Goal: Download file/media

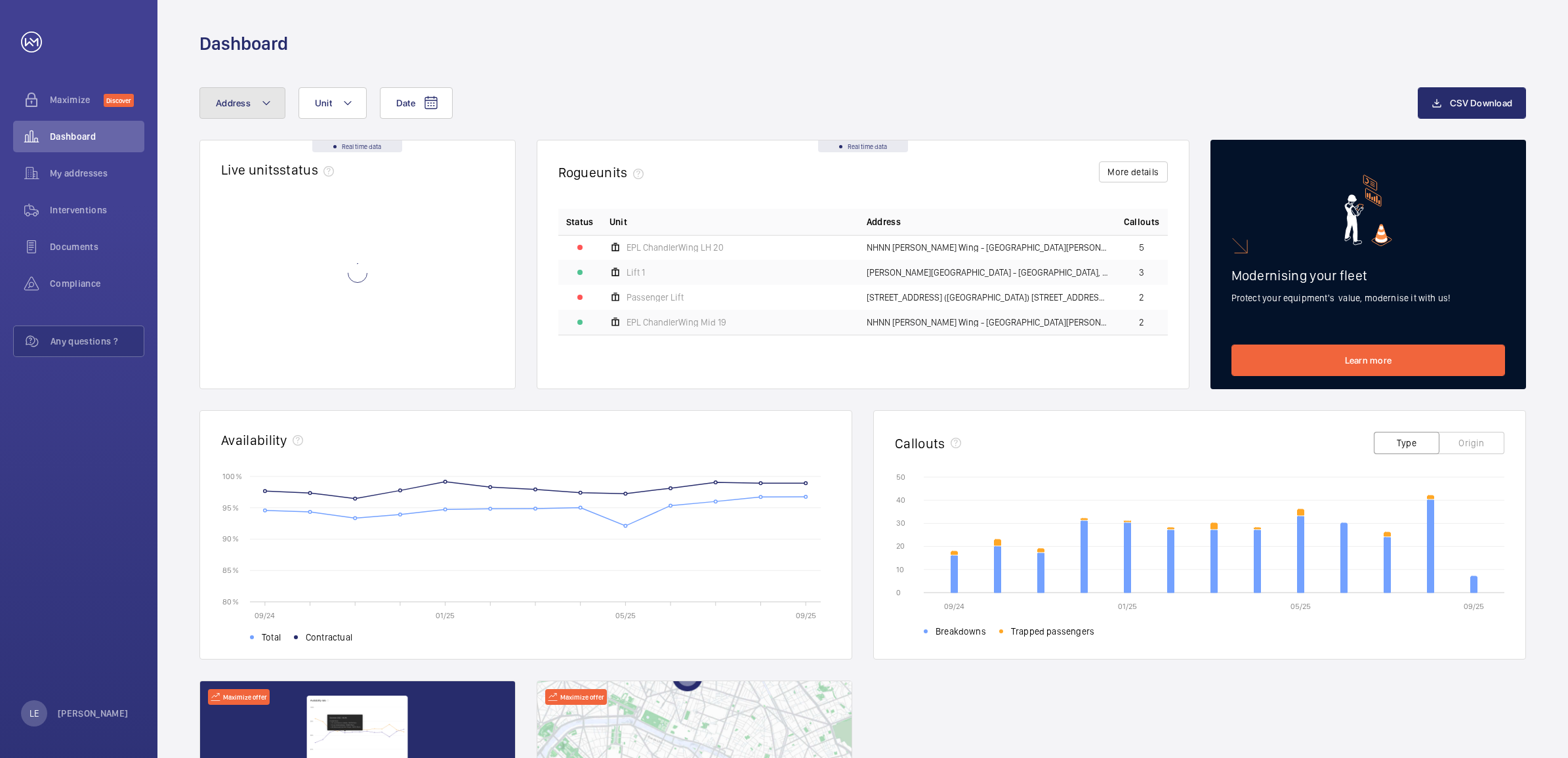
click at [240, 113] on button "Address" at bounding box center [242, 102] width 86 height 31
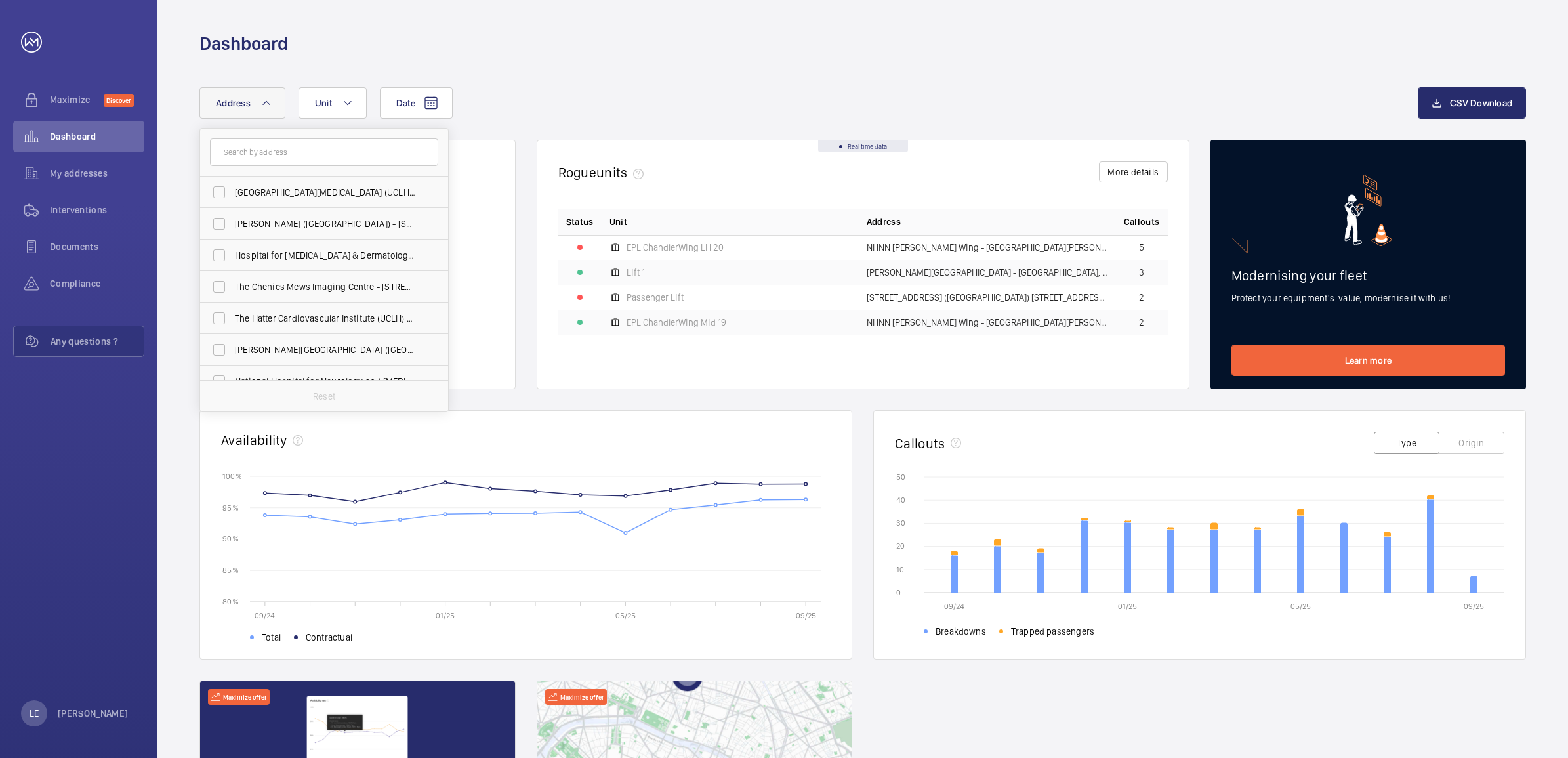
click at [293, 153] on input "text" at bounding box center [324, 153] width 228 height 28
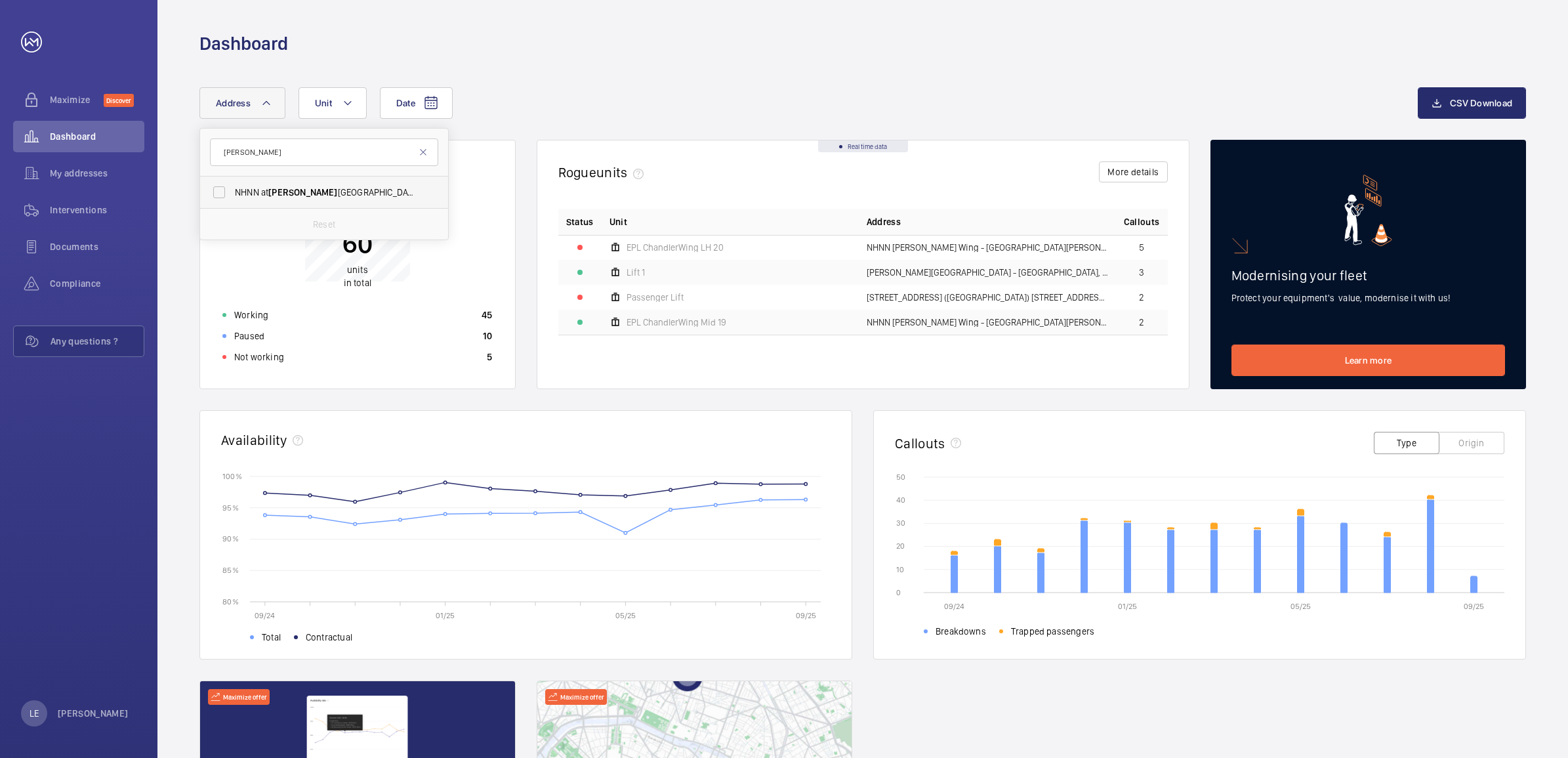
type input "[PERSON_NAME]"
click at [313, 190] on span "NHNN at [PERSON_NAME][GEOGRAPHIC_DATA] ([GEOGRAPHIC_DATA]), [STREET_ADDRESS][PE…" at bounding box center [324, 192] width 180 height 13
click at [233, 190] on input "NHNN at [PERSON_NAME][GEOGRAPHIC_DATA] ([GEOGRAPHIC_DATA]), [STREET_ADDRESS][PE…" at bounding box center [219, 192] width 26 height 26
checkbox input "true"
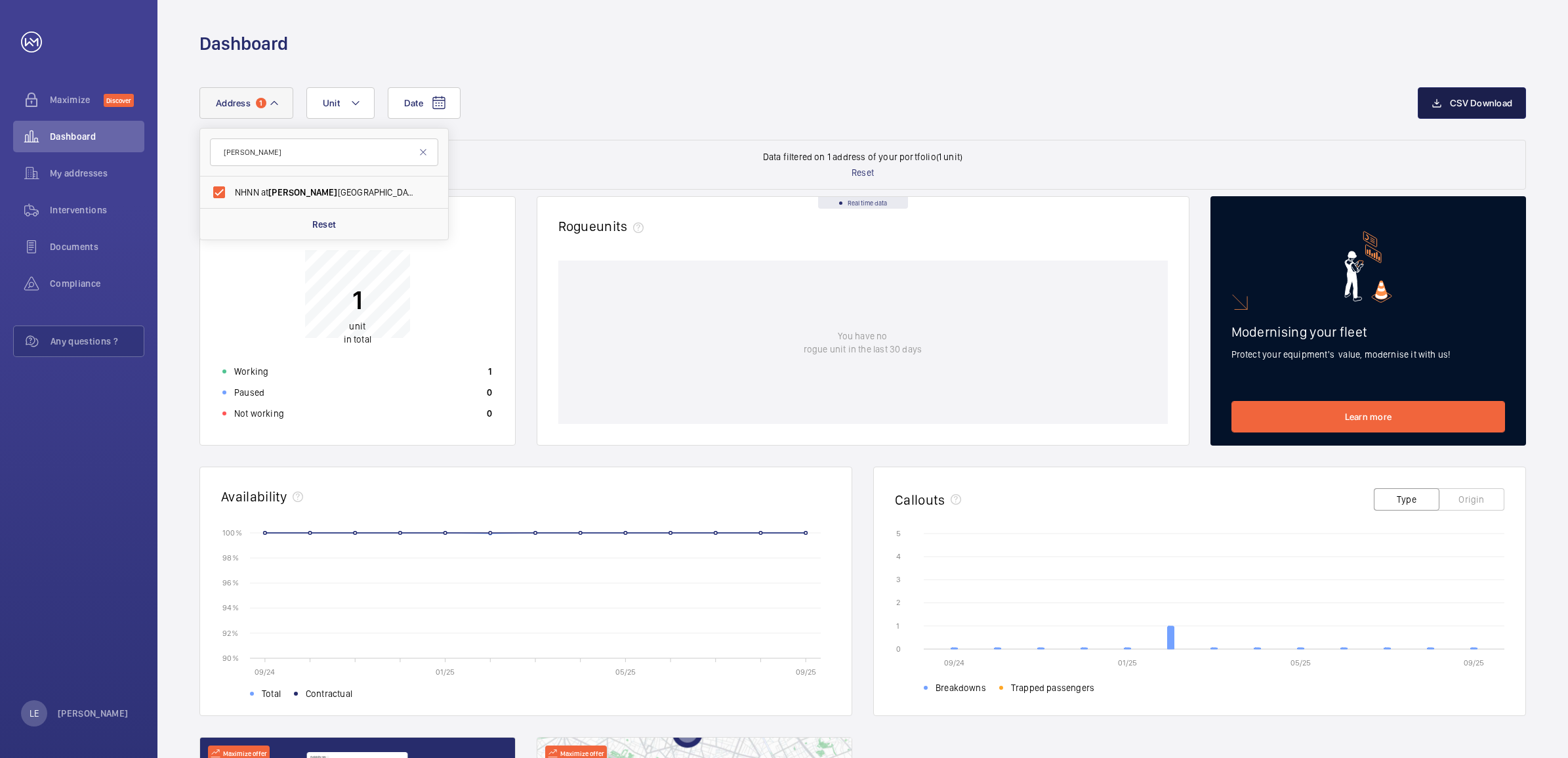
click at [1455, 98] on span "CSV Download" at bounding box center [1482, 102] width 63 height 10
click at [74, 210] on span "Interventions" at bounding box center [97, 210] width 95 height 13
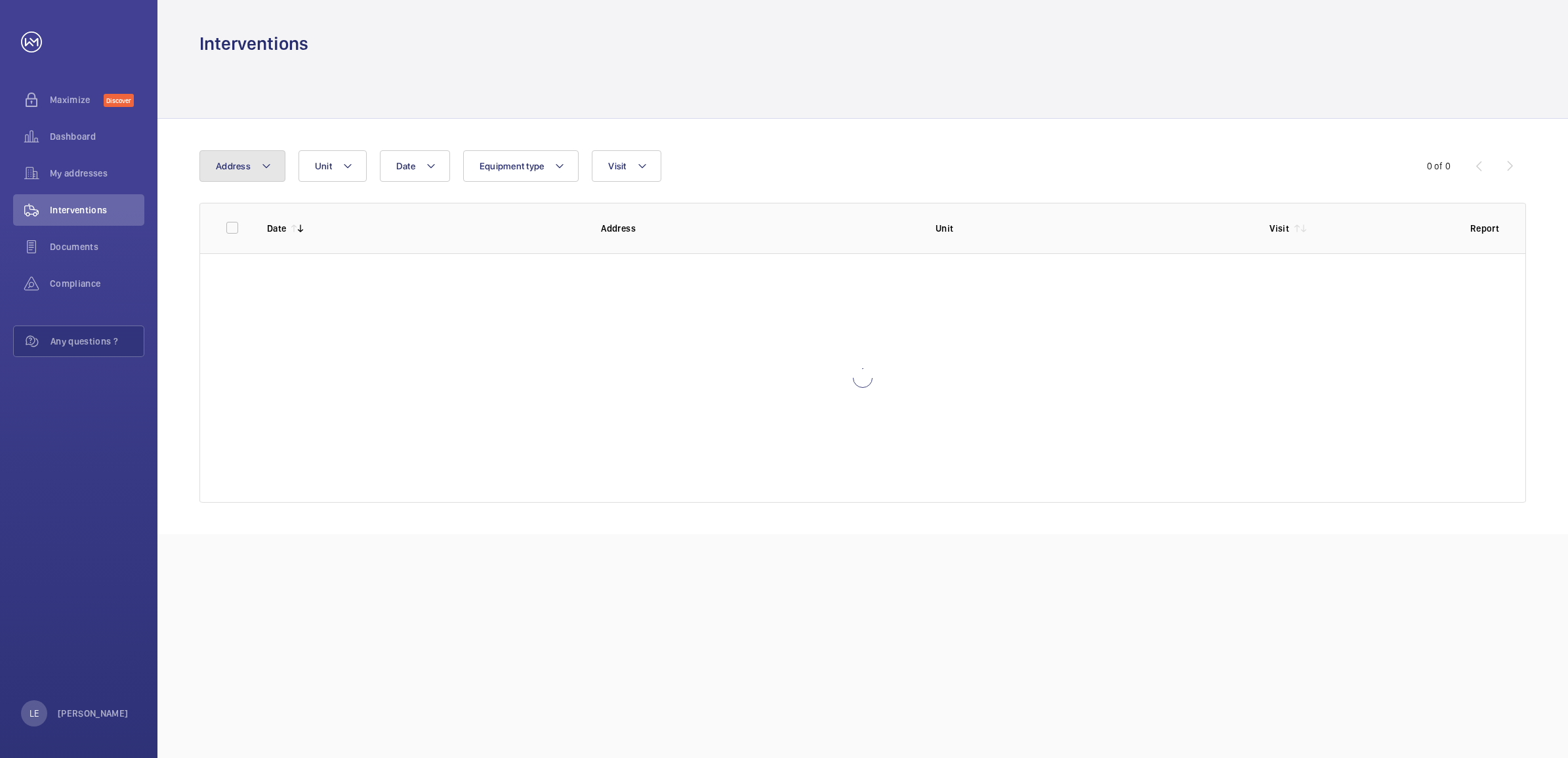
click at [251, 163] on button "Address" at bounding box center [242, 166] width 86 height 31
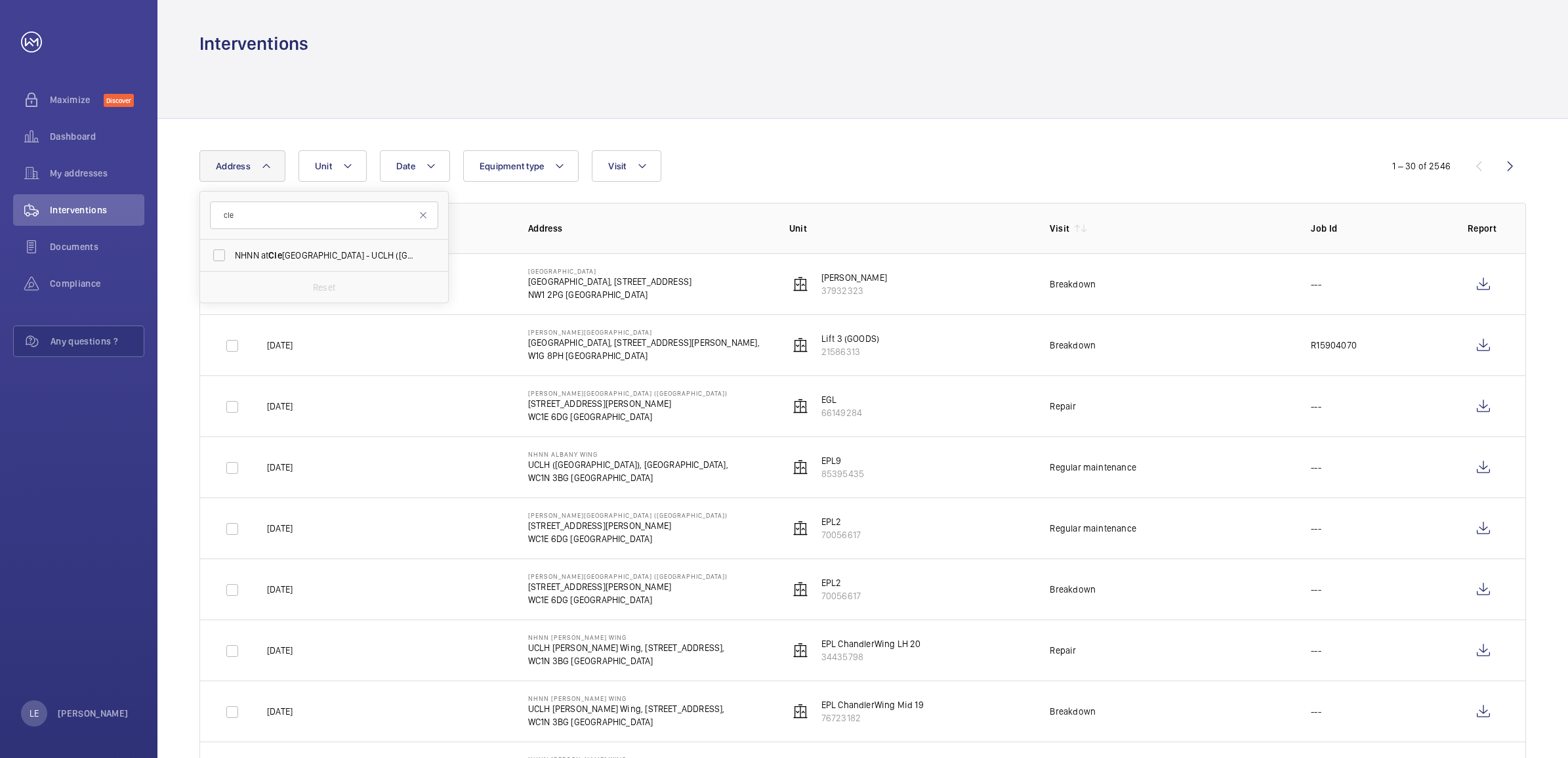
type input "cle"
click at [294, 245] on label "NHNN at [GEOGRAPHIC_DATA] - [GEOGRAPHIC_DATA] ([GEOGRAPHIC_DATA]), [STREET_ADDR…" at bounding box center [314, 255] width 228 height 31
click at [233, 245] on input "NHNN at [GEOGRAPHIC_DATA] - [GEOGRAPHIC_DATA] ([GEOGRAPHIC_DATA]), [STREET_ADDR…" at bounding box center [219, 256] width 26 height 26
checkbox input "true"
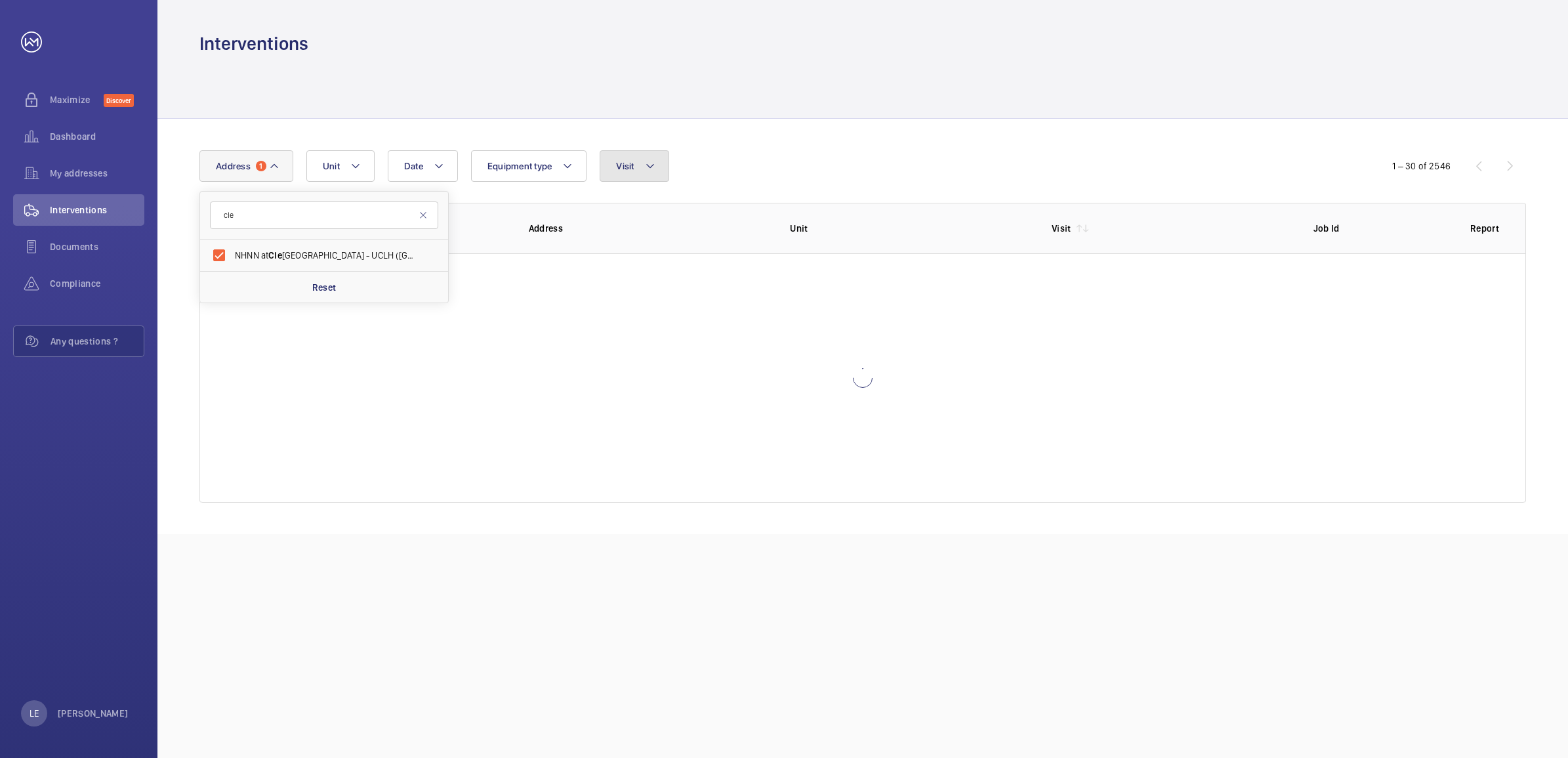
click at [632, 155] on button "Visit" at bounding box center [634, 166] width 69 height 31
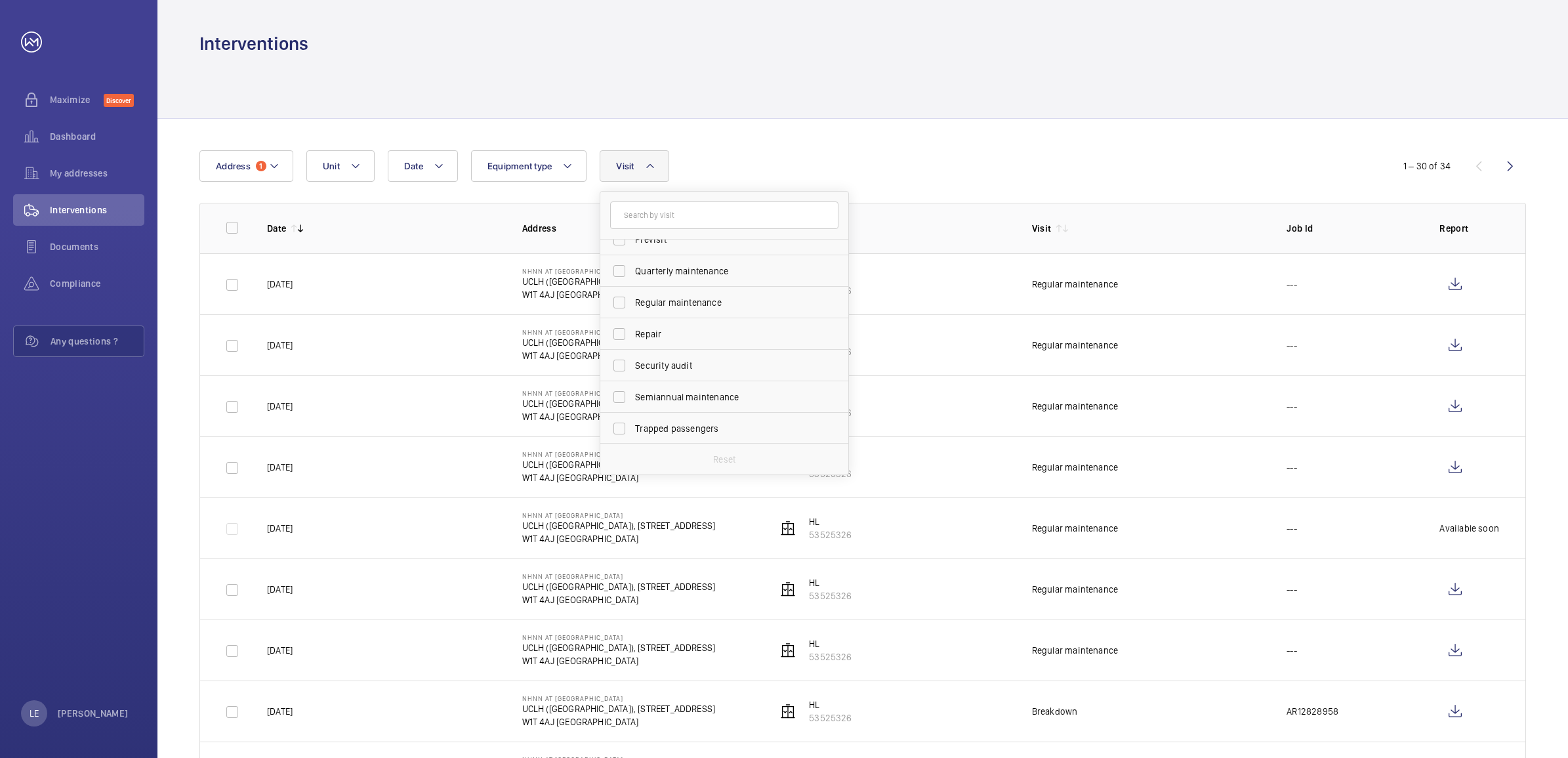
scroll to position [206, 0]
click at [755, 154] on div "Date Address 1 Unit Equipment type Visit Annual maintenance Breakdown Client me…" at bounding box center [783, 166] width 1169 height 31
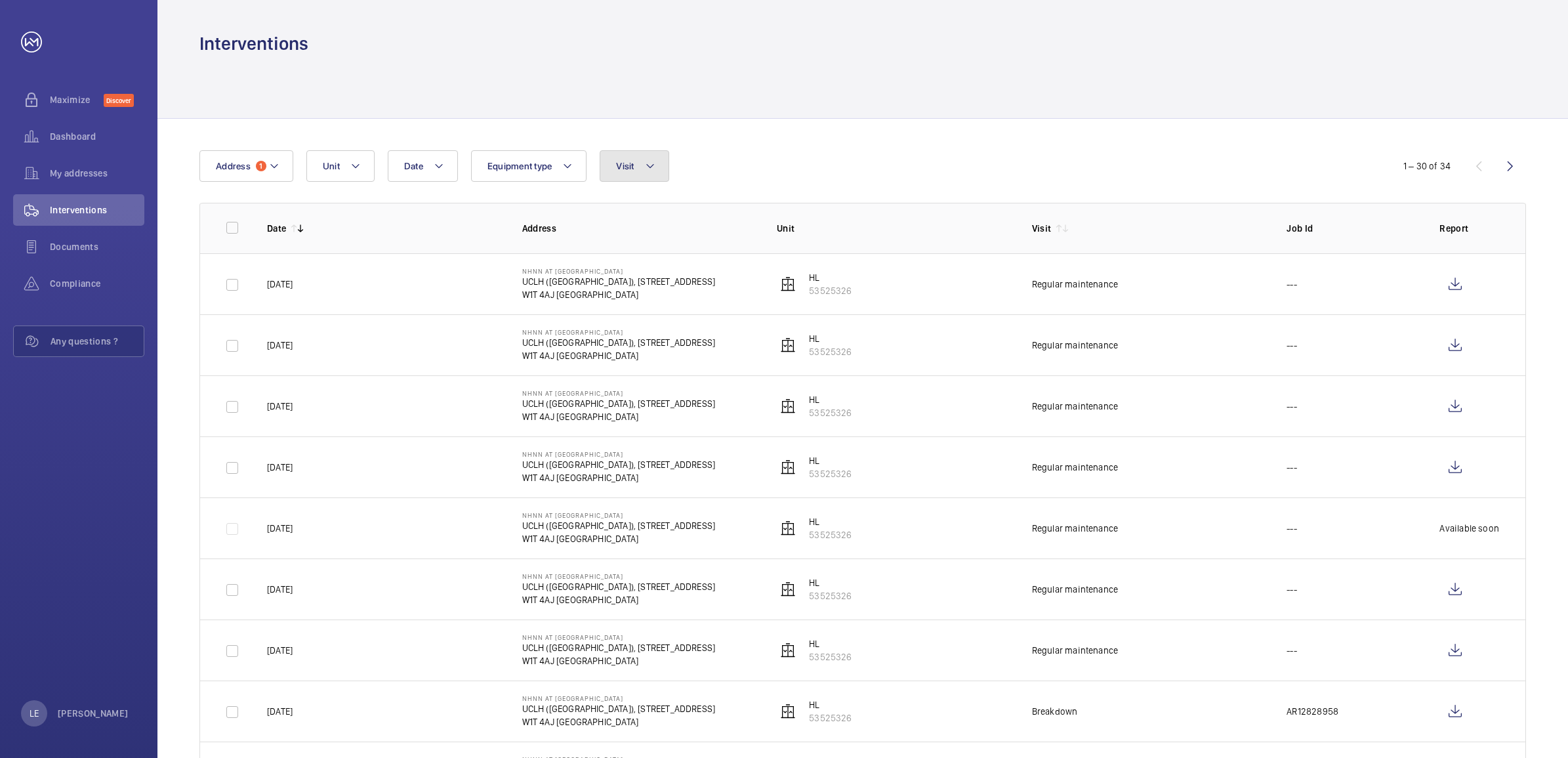
click at [643, 168] on button "Visit" at bounding box center [634, 166] width 69 height 31
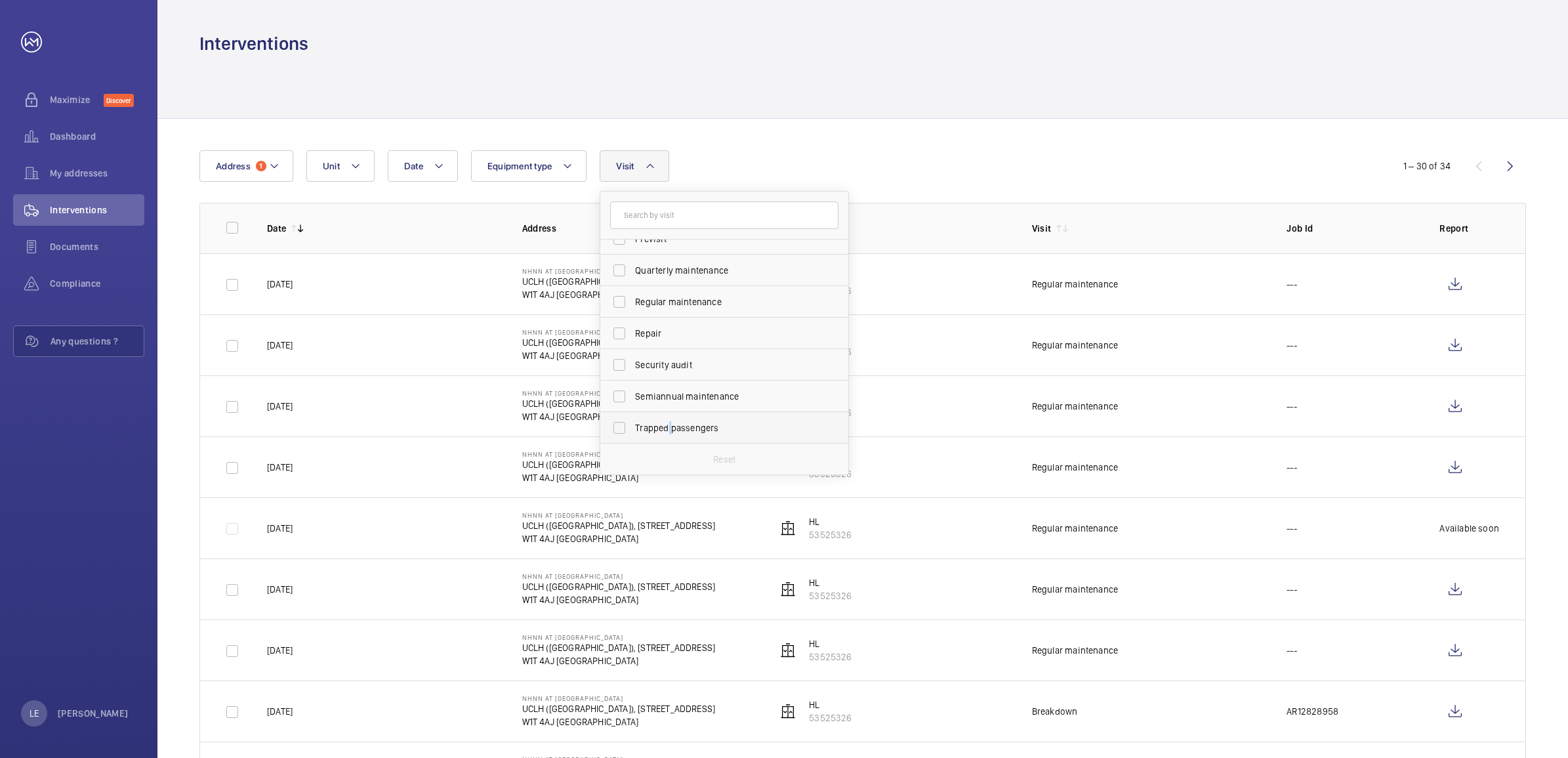
click at [671, 428] on span "Trapped passengers" at bounding box center [725, 428] width 180 height 13
click at [666, 428] on span "Trapped passengers" at bounding box center [725, 428] width 180 height 13
click at [632, 428] on input "Trapped passengers" at bounding box center [620, 428] width 26 height 26
checkbox input "true"
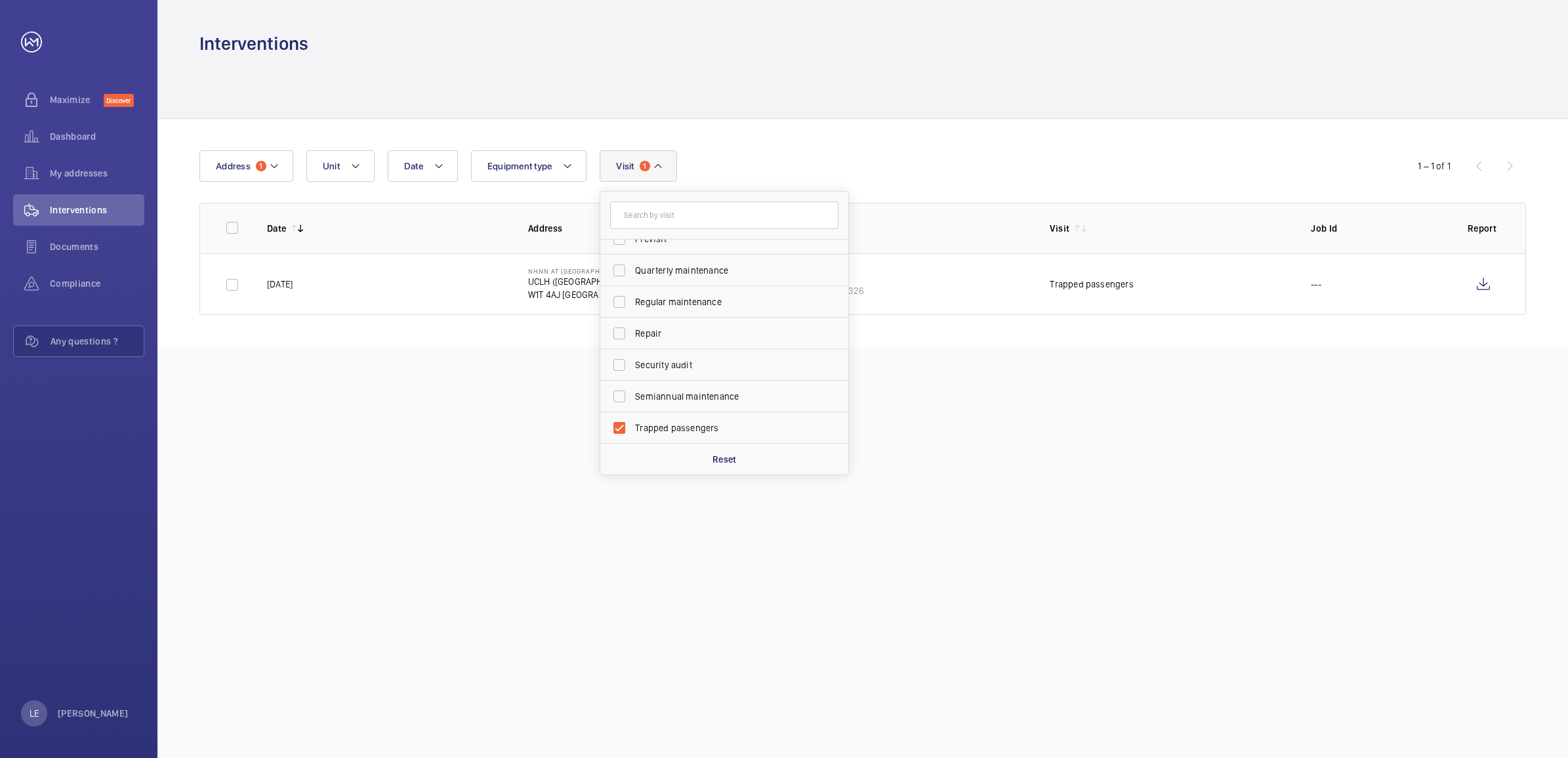
click at [817, 139] on div "Date Address 1 Unit Equipment type Visit 1 Annual maintenance Breakdown Client …" at bounding box center [863, 233] width 1411 height 228
drag, startPoint x: 460, startPoint y: 410, endPoint x: 331, endPoint y: 401, distance: 129.3
click at [331, 401] on div "Interventions Date Address 1 Unit Equipment type Visit 1 1 – 1 of 1 Date Addres…" at bounding box center [863, 379] width 1411 height 758
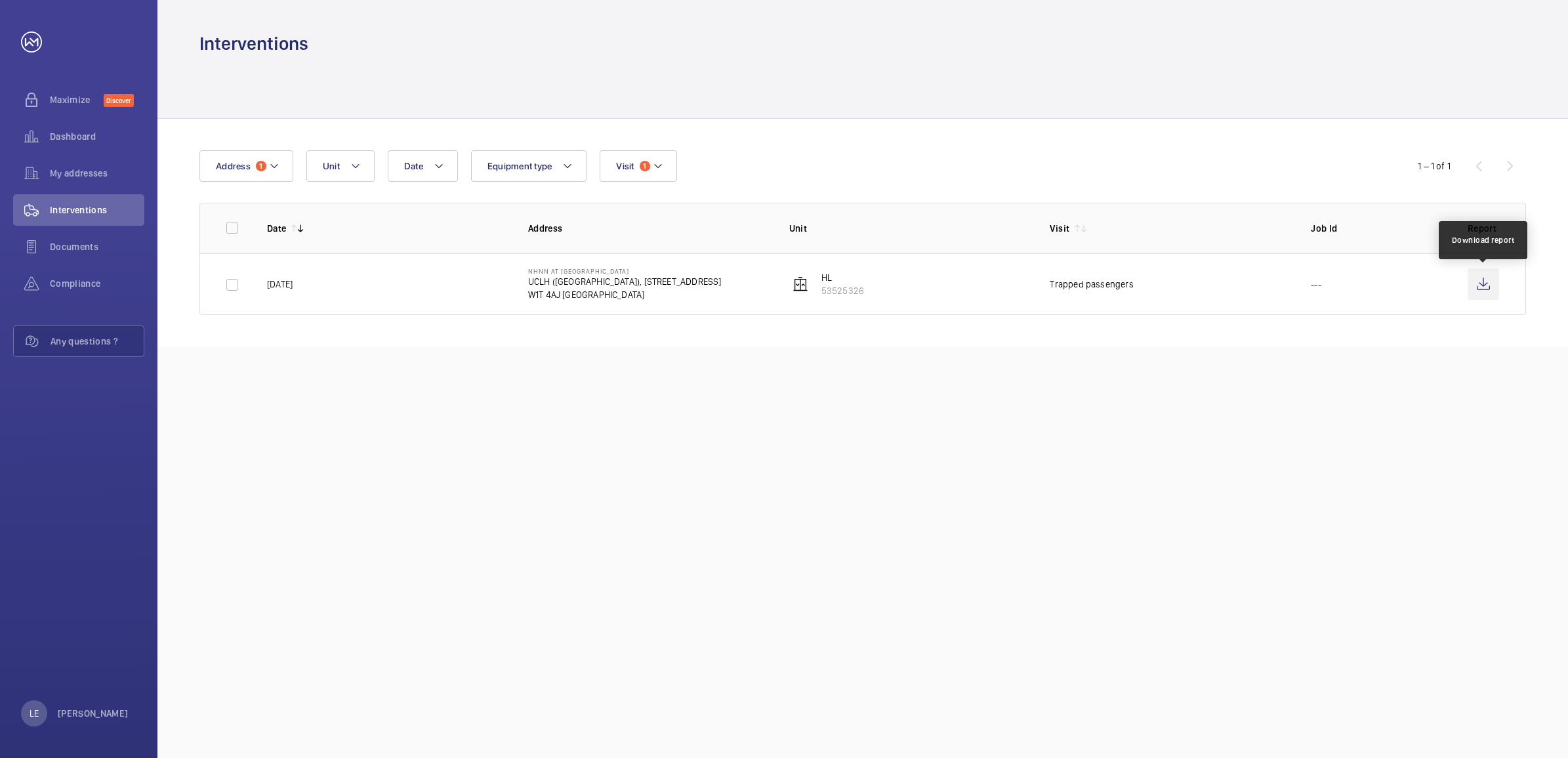
click at [1481, 286] on wm-front-icon-button at bounding box center [1483, 284] width 31 height 31
